Goal: Information Seeking & Learning: Check status

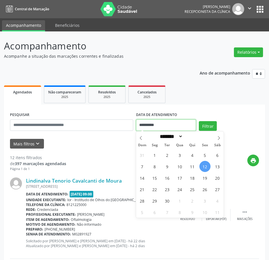
click at [159, 127] on input "**********" at bounding box center [166, 124] width 60 height 11
click at [156, 178] on span "15" at bounding box center [154, 177] width 11 height 11
type input "**********"
click at [156, 178] on span "15" at bounding box center [154, 177] width 11 height 11
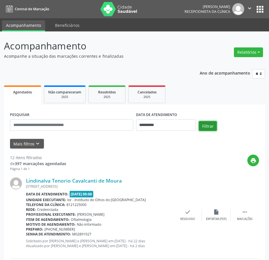
click at [212, 129] on button "Filtrar" at bounding box center [208, 126] width 18 height 10
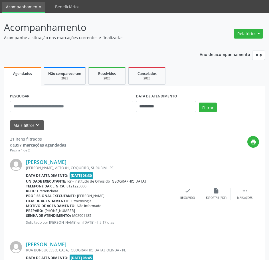
scroll to position [29, 0]
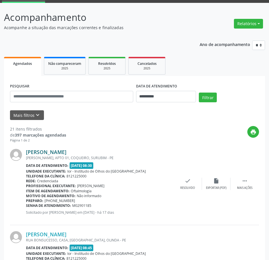
click at [54, 151] on link "[PERSON_NAME]" at bounding box center [46, 152] width 41 height 6
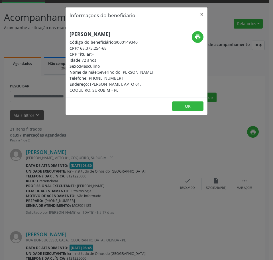
click at [105, 37] on h5 "[PERSON_NAME]" at bounding box center [113, 34] width 87 height 6
click at [104, 36] on h5 "[PERSON_NAME]" at bounding box center [113, 34] width 87 height 6
copy div "[PERSON_NAME]"
click at [47, 165] on div "Informações do beneficiário × [PERSON_NAME] Código do beneficiário: 9000149340 …" at bounding box center [136, 130] width 273 height 260
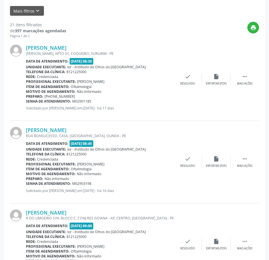
scroll to position [143, 0]
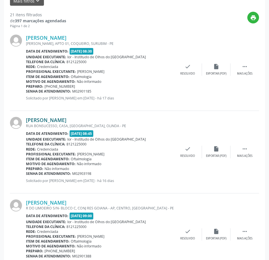
click at [66, 122] on link "[PERSON_NAME]" at bounding box center [46, 120] width 41 height 6
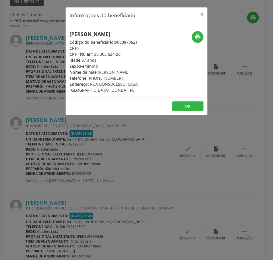
click at [91, 37] on h5 "[PERSON_NAME]" at bounding box center [113, 34] width 87 height 6
copy div "[PERSON_NAME]"
click at [62, 163] on div "Informações do beneficiário × [PERSON_NAME] Código do beneficiário: 9000870621 …" at bounding box center [136, 130] width 273 height 260
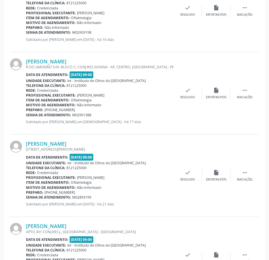
scroll to position [285, 0]
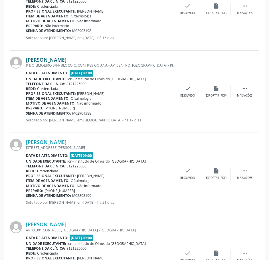
click at [66, 62] on link "[PERSON_NAME]" at bounding box center [46, 59] width 41 height 6
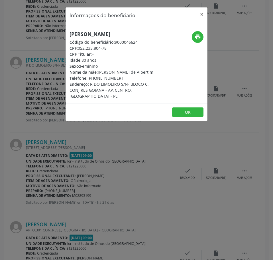
click at [83, 35] on h5 "[PERSON_NAME]" at bounding box center [113, 34] width 87 height 6
copy div "[PERSON_NAME]"
click at [100, 163] on div "Informações do beneficiário × [PERSON_NAME] Código do beneficiário: 9000046624 …" at bounding box center [136, 130] width 273 height 260
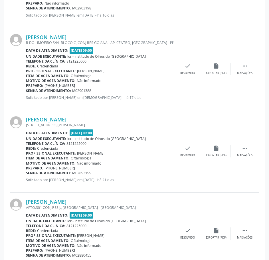
scroll to position [371, 0]
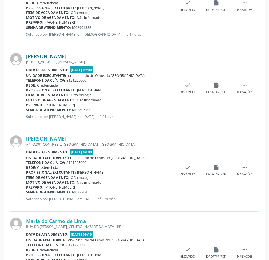
click at [59, 54] on link "[PERSON_NAME]" at bounding box center [46, 56] width 41 height 6
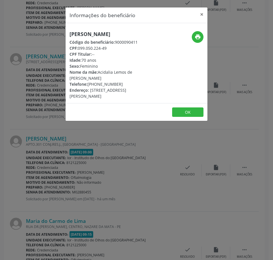
click at [81, 33] on h5 "[PERSON_NAME]" at bounding box center [113, 34] width 87 height 6
drag, startPoint x: 81, startPoint y: 33, endPoint x: 84, endPoint y: 31, distance: 3.3
copy div "[PERSON_NAME]"
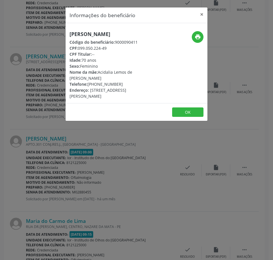
click at [91, 150] on div "Informações do beneficiário × [PERSON_NAME] Código do beneficiário: 9000090411 …" at bounding box center [136, 130] width 273 height 260
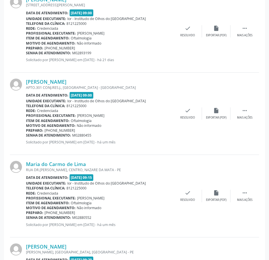
scroll to position [428, 0]
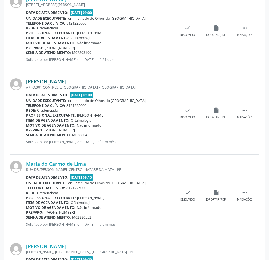
click at [66, 80] on link "[PERSON_NAME]" at bounding box center [46, 81] width 41 height 6
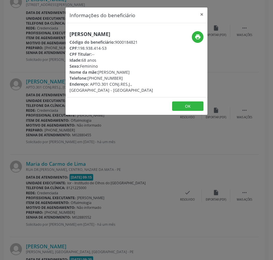
click at [60, 146] on div "Informações do beneficiário × [PERSON_NAME] Código do beneficiário: 9000184821 …" at bounding box center [136, 130] width 273 height 260
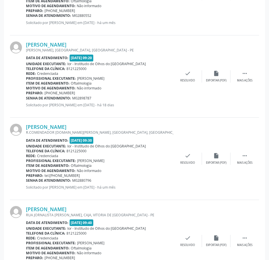
scroll to position [656, 0]
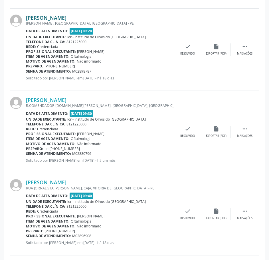
click at [54, 19] on link "[PERSON_NAME]" at bounding box center [46, 18] width 41 height 6
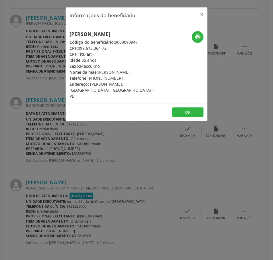
click at [84, 33] on h5 "[PERSON_NAME]" at bounding box center [113, 34] width 87 height 6
copy div "[PERSON_NAME]"
click at [73, 161] on div "Informações do beneficiário × [PERSON_NAME] Código do beneficiário: 9000090947 …" at bounding box center [136, 130] width 273 height 260
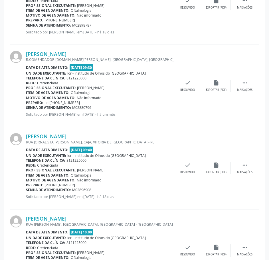
scroll to position [713, 0]
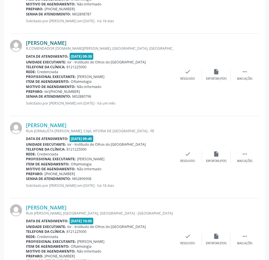
click at [66, 45] on link "[PERSON_NAME]" at bounding box center [46, 43] width 41 height 6
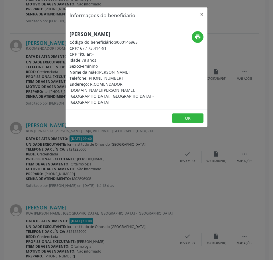
click at [91, 34] on h5 "[PERSON_NAME]" at bounding box center [113, 34] width 87 height 6
copy div "[PERSON_NAME]"
click at [68, 185] on div "Informações do beneficiário × [PERSON_NAME] Código do beneficiário: 9000146965 …" at bounding box center [136, 130] width 273 height 260
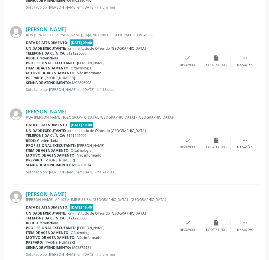
scroll to position [799, 0]
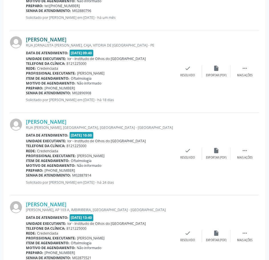
click at [66, 41] on link "[PERSON_NAME]" at bounding box center [46, 39] width 41 height 6
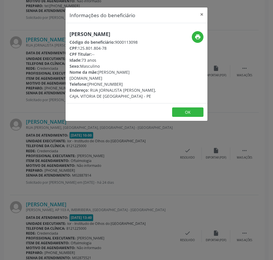
click at [85, 30] on div "[PERSON_NAME] Código do beneficiário: 9000113098 CPF: 125.801.804-78 CPF Titula…" at bounding box center [137, 63] width 142 height 80
click at [84, 34] on h5 "[PERSON_NAME]" at bounding box center [113, 34] width 87 height 6
copy div "[PERSON_NAME]"
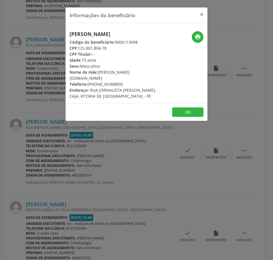
click at [82, 119] on div "Informações do beneficiário × [PERSON_NAME] Código do beneficiário: 9000113098 …" at bounding box center [136, 130] width 273 height 260
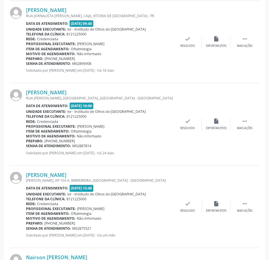
scroll to position [856, 0]
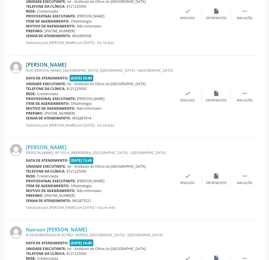
click at [65, 66] on link "[PERSON_NAME]" at bounding box center [46, 64] width 41 height 6
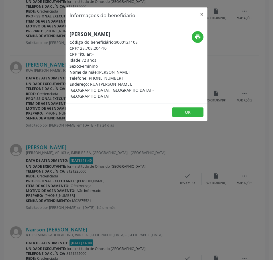
click at [91, 34] on h5 "[PERSON_NAME]" at bounding box center [113, 34] width 87 height 6
click at [92, 34] on h5 "[PERSON_NAME]" at bounding box center [113, 34] width 87 height 6
copy div "[PERSON_NAME]"
click at [118, 158] on div "Informações do beneficiário × [PERSON_NAME] de Sa Código do beneficiário: 90001…" at bounding box center [136, 130] width 273 height 260
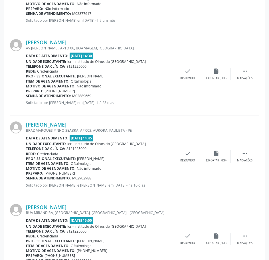
scroll to position [1141, 0]
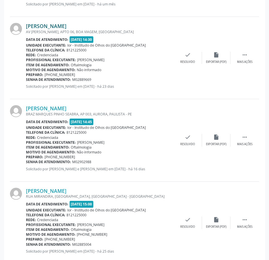
click at [66, 28] on link "[PERSON_NAME]" at bounding box center [46, 26] width 41 height 6
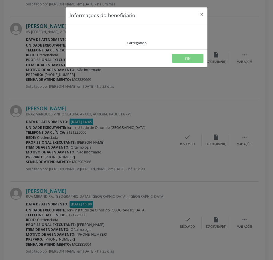
click at [76, 28] on div "Carregando" at bounding box center [137, 36] width 134 height 18
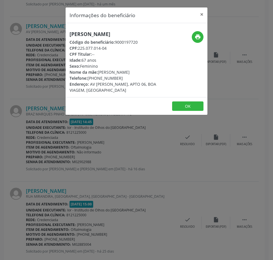
click at [79, 32] on h5 "[PERSON_NAME]" at bounding box center [113, 34] width 87 height 6
copy div "[PERSON_NAME]"
click at [13, 70] on div "Informações do beneficiário × [PERSON_NAME] Código do beneficiário: 9000197720 …" at bounding box center [136, 130] width 273 height 260
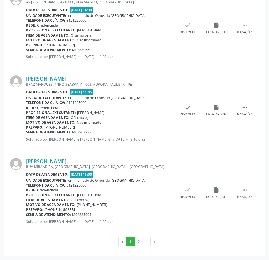
scroll to position [1171, 0]
click at [61, 78] on link "[PERSON_NAME]" at bounding box center [46, 78] width 41 height 6
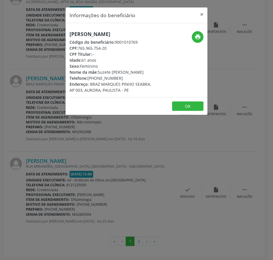
click at [100, 33] on h5 "[PERSON_NAME]" at bounding box center [113, 34] width 87 height 6
copy div "[PERSON_NAME]"
click at [99, 166] on div "Informações do beneficiário × [PERSON_NAME] Código do beneficiário: 9001010769 …" at bounding box center [136, 130] width 273 height 260
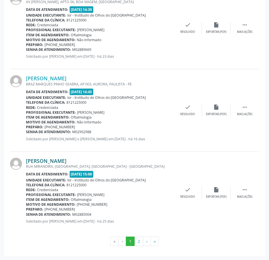
click at [58, 161] on link "[PERSON_NAME]" at bounding box center [46, 160] width 41 height 6
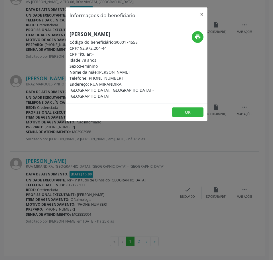
click at [116, 33] on h5 "[PERSON_NAME]" at bounding box center [113, 34] width 87 height 6
drag, startPoint x: 97, startPoint y: 183, endPoint x: 109, endPoint y: 204, distance: 24.7
click at [97, 185] on div "Informações do beneficiário × [PERSON_NAME] Código do beneficiário: 9000174558 …" at bounding box center [136, 130] width 273 height 260
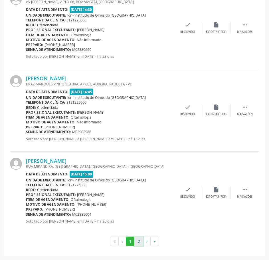
click at [139, 240] on button "2" at bounding box center [138, 241] width 9 height 10
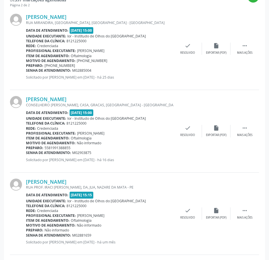
scroll to position [60, 0]
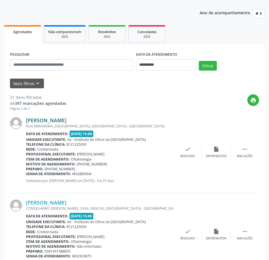
click at [66, 123] on link "[PERSON_NAME]" at bounding box center [46, 120] width 41 height 6
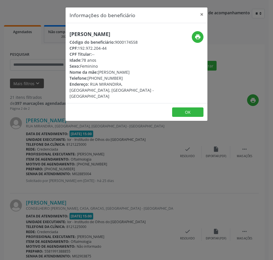
click at [112, 33] on h5 "[PERSON_NAME]" at bounding box center [113, 34] width 87 height 6
click at [88, 185] on div "Informações do beneficiário × [PERSON_NAME] Código do beneficiário: 9000174558 …" at bounding box center [136, 130] width 273 height 260
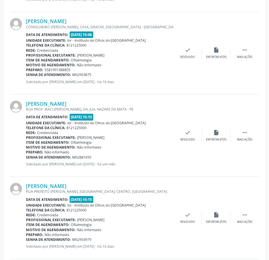
scroll to position [231, 0]
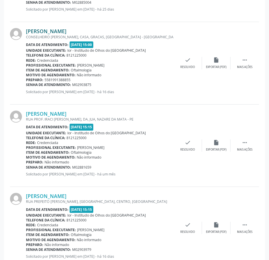
click at [66, 30] on link "[PERSON_NAME]" at bounding box center [46, 31] width 41 height 6
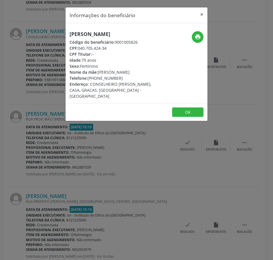
click at [91, 35] on h5 "[PERSON_NAME]" at bounding box center [113, 34] width 87 height 6
click at [100, 153] on div "Informações do beneficiário × [PERSON_NAME] Código do beneficiário: 9001005826 …" at bounding box center [136, 130] width 273 height 260
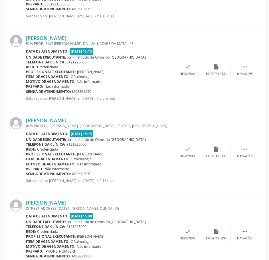
scroll to position [317, 0]
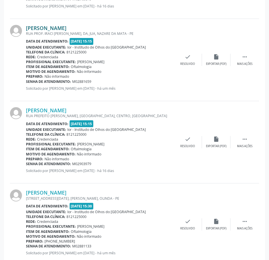
click at [60, 31] on link "[PERSON_NAME]" at bounding box center [46, 28] width 41 height 6
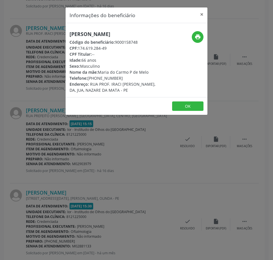
click at [103, 33] on h5 "[PERSON_NAME]" at bounding box center [113, 34] width 87 height 6
click at [43, 185] on div "Informações do beneficiário × [PERSON_NAME] Código do beneficiário: 9000158748 …" at bounding box center [136, 130] width 273 height 260
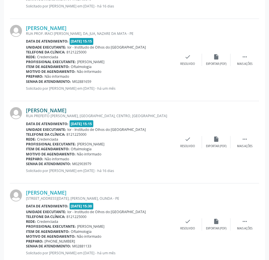
click at [66, 111] on link "[PERSON_NAME]" at bounding box center [46, 110] width 41 height 6
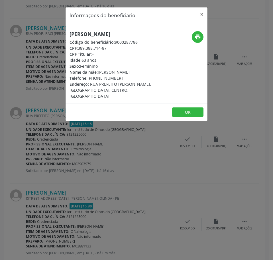
click at [95, 37] on h5 "[PERSON_NAME]" at bounding box center [113, 34] width 87 height 6
click at [64, 193] on div "Informações do beneficiário × [PERSON_NAME] Código do beneficiário: 9000287786 …" at bounding box center [136, 130] width 273 height 260
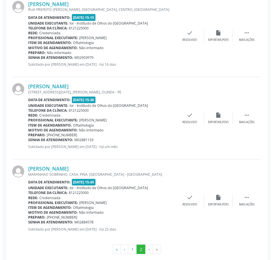
scroll to position [431, 0]
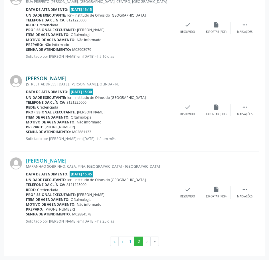
click at [54, 78] on link "[PERSON_NAME]" at bounding box center [46, 78] width 41 height 6
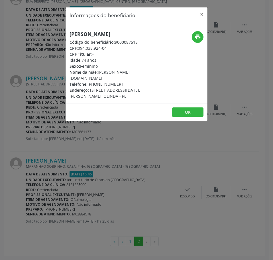
click at [75, 34] on h5 "[PERSON_NAME]" at bounding box center [113, 34] width 87 height 6
click at [125, 188] on div "Informações do beneficiário × [PERSON_NAME] Código do beneficiário: 9000087518 …" at bounding box center [136, 130] width 273 height 260
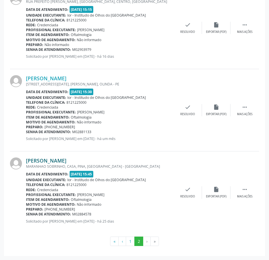
click at [65, 160] on link "[PERSON_NAME]" at bounding box center [46, 160] width 41 height 6
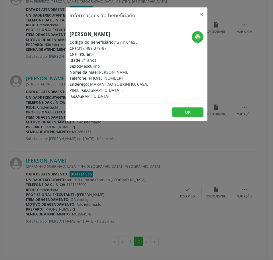
click at [97, 33] on h5 "[PERSON_NAME]" at bounding box center [113, 34] width 87 height 6
